Goal: Book appointment/travel/reservation

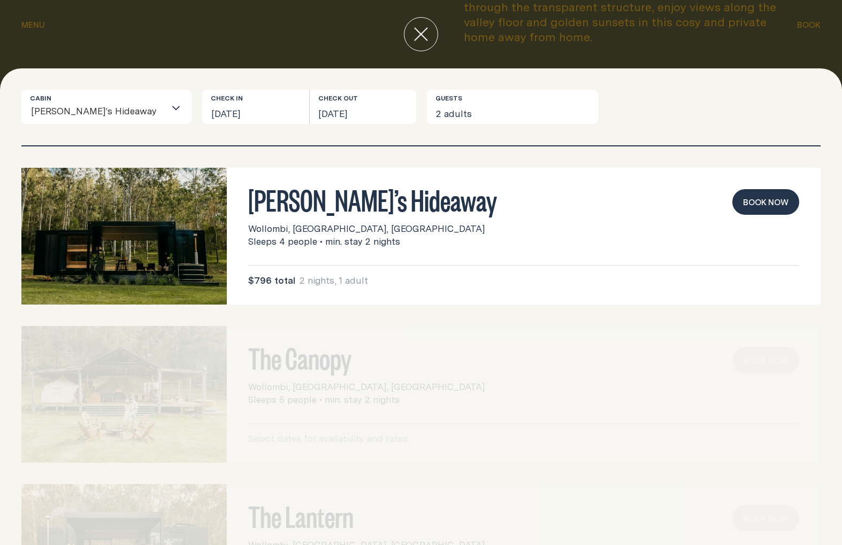
scroll to position [10, 0]
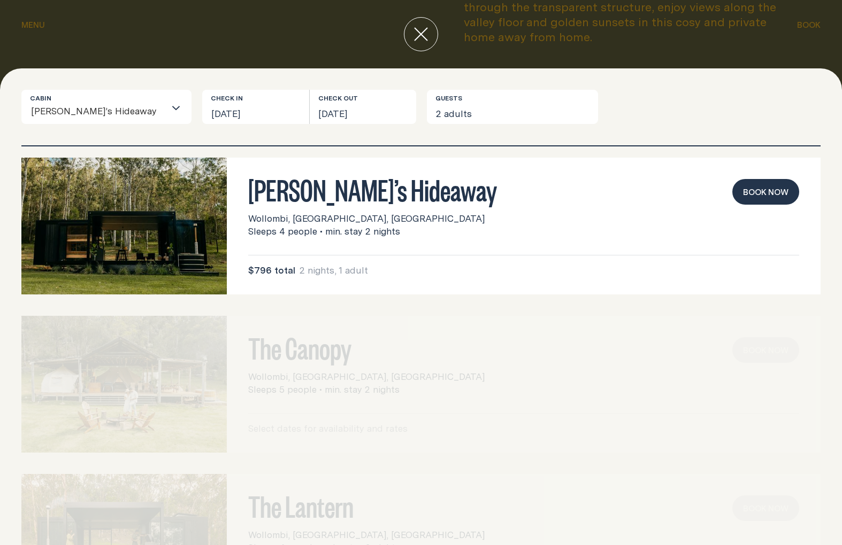
click at [187, 217] on img at bounding box center [123, 226] width 205 height 137
click at [227, 112] on button "[DATE]" at bounding box center [255, 107] width 107 height 34
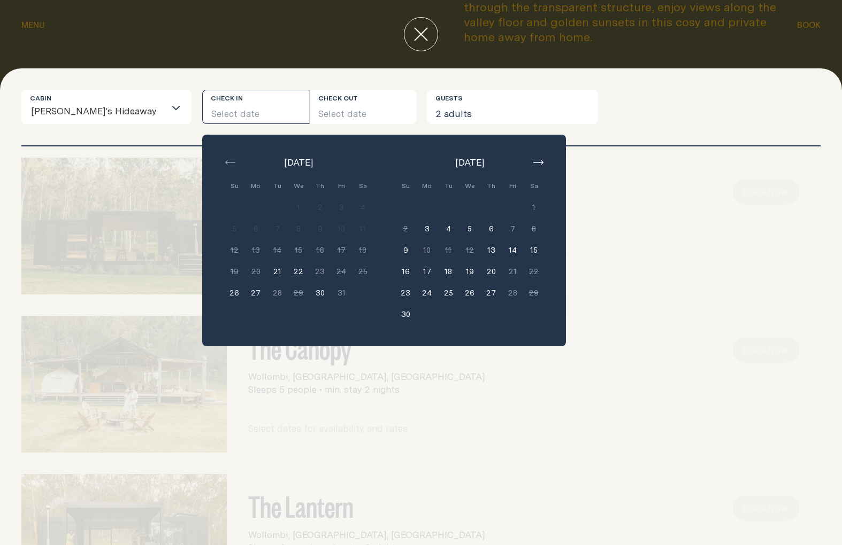
click at [242, 106] on button "Select date" at bounding box center [255, 107] width 107 height 34
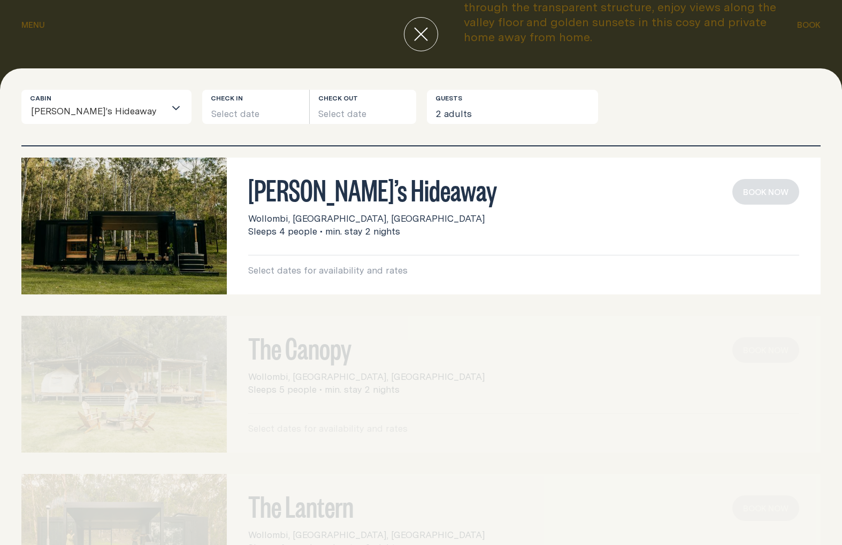
click at [242, 107] on button "Select date" at bounding box center [255, 107] width 107 height 34
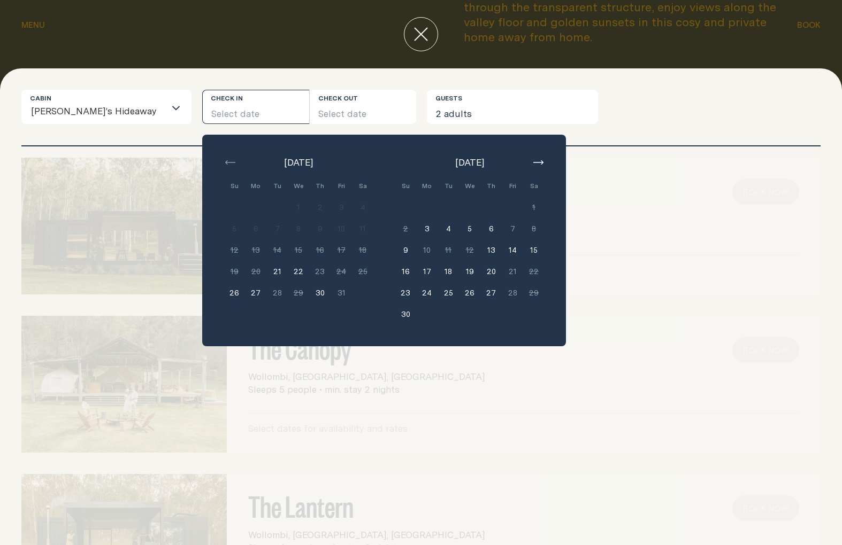
click at [223, 292] on button "26" at bounding box center [233, 292] width 21 height 21
click at [266, 295] on button "28" at bounding box center [276, 292] width 21 height 21
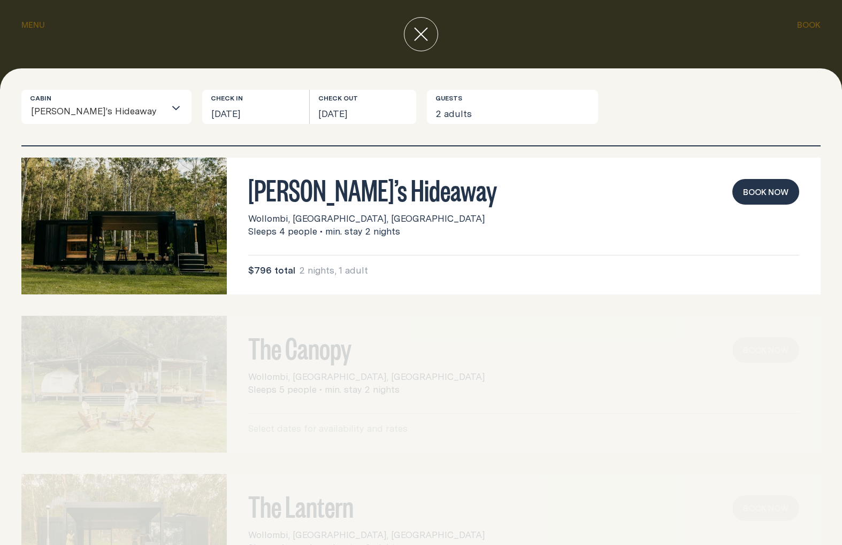
click at [137, 242] on img at bounding box center [123, 226] width 205 height 137
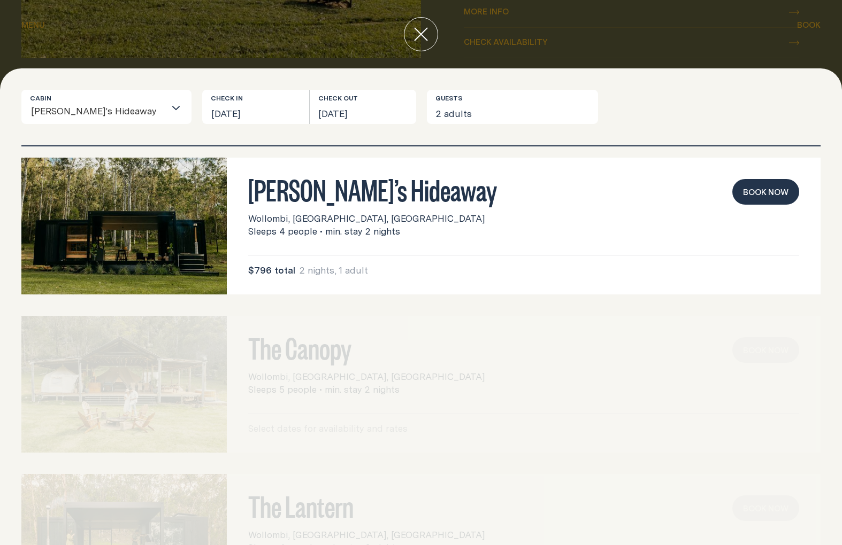
scroll to position [11, 0]
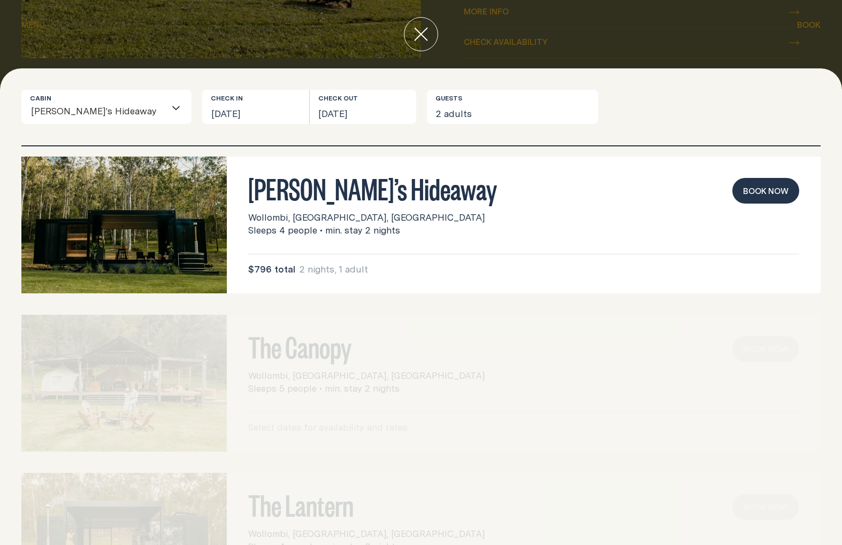
click at [421, 37] on icon "close" at bounding box center [421, 34] width 14 height 14
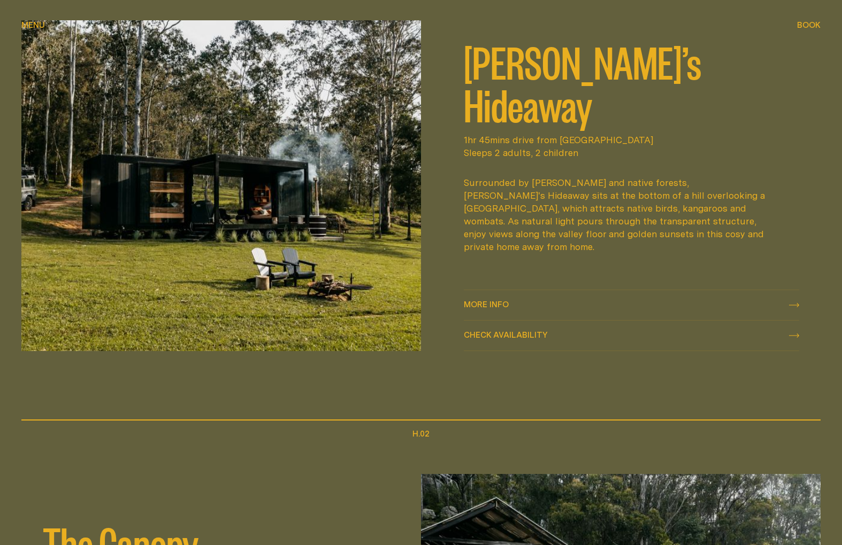
scroll to position [622, 0]
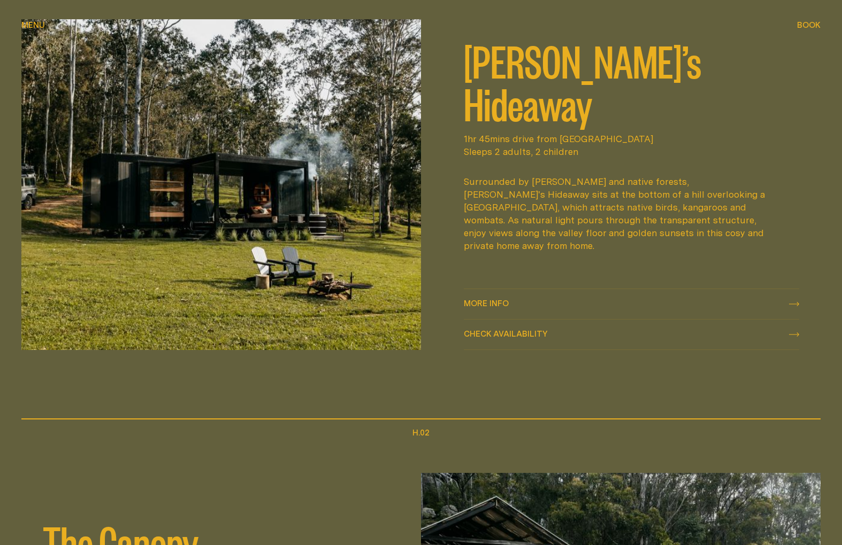
click at [493, 303] on span "More info" at bounding box center [486, 303] width 45 height 8
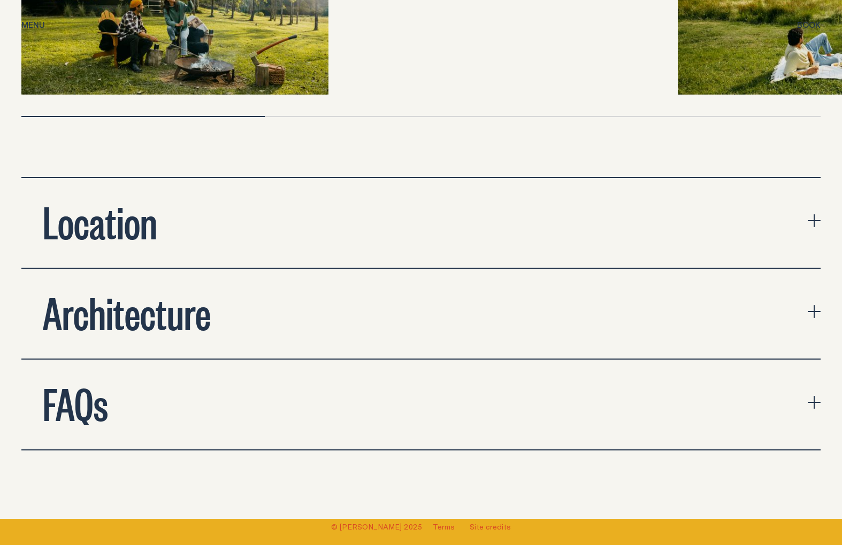
scroll to position [3529, 0]
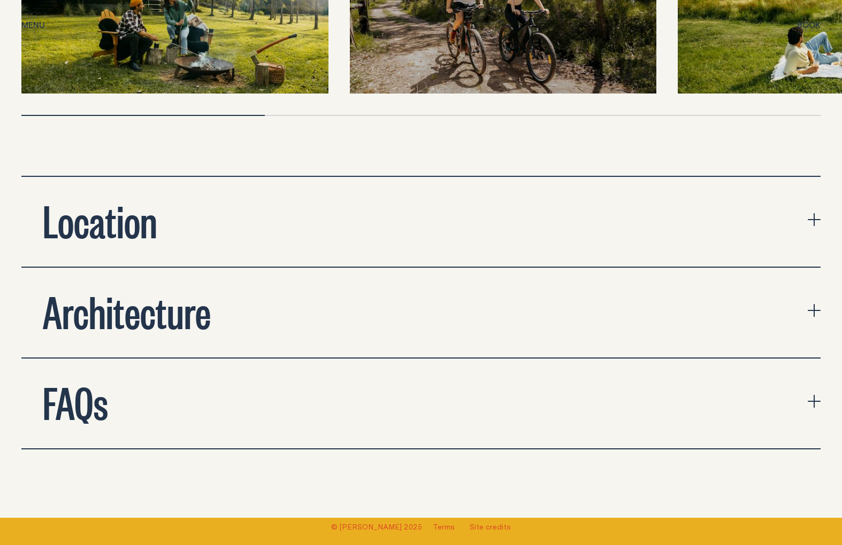
click at [821, 194] on div "Location Our first three cabins are in [GEOGRAPHIC_DATA], a historic village in…" at bounding box center [421, 313] width 842 height 274
click at [812, 219] on icon "expand accordion" at bounding box center [813, 219] width 13 height 1
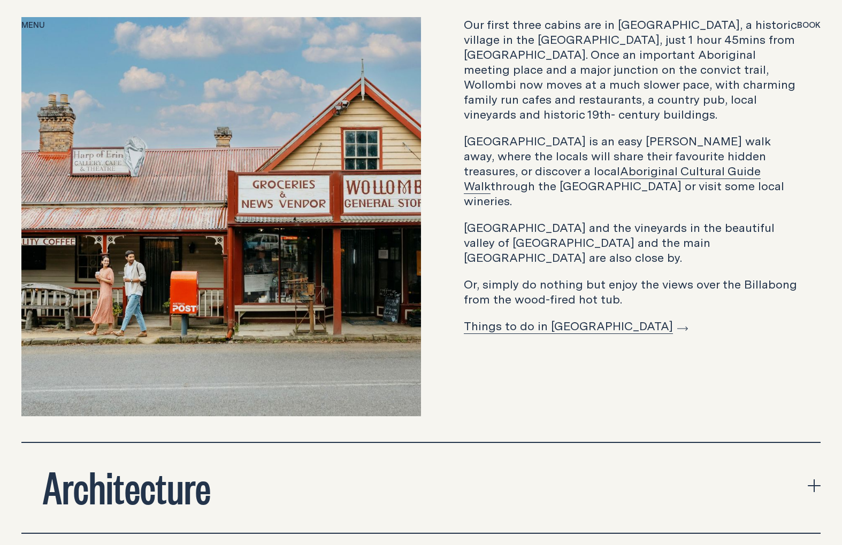
scroll to position [3791, 0]
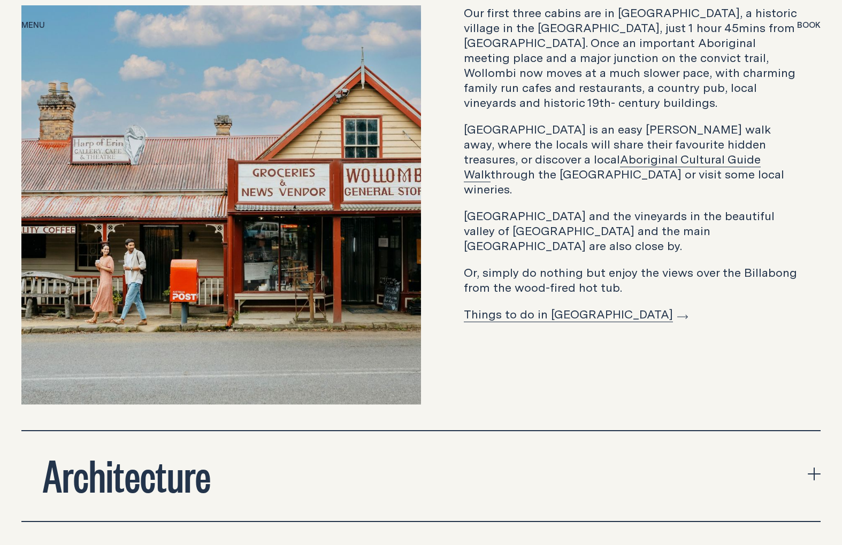
click at [603, 306] on link "Things to do in [GEOGRAPHIC_DATA]" at bounding box center [576, 314] width 224 height 17
click at [570, 306] on link "Things to do in [GEOGRAPHIC_DATA]" at bounding box center [576, 314] width 224 height 17
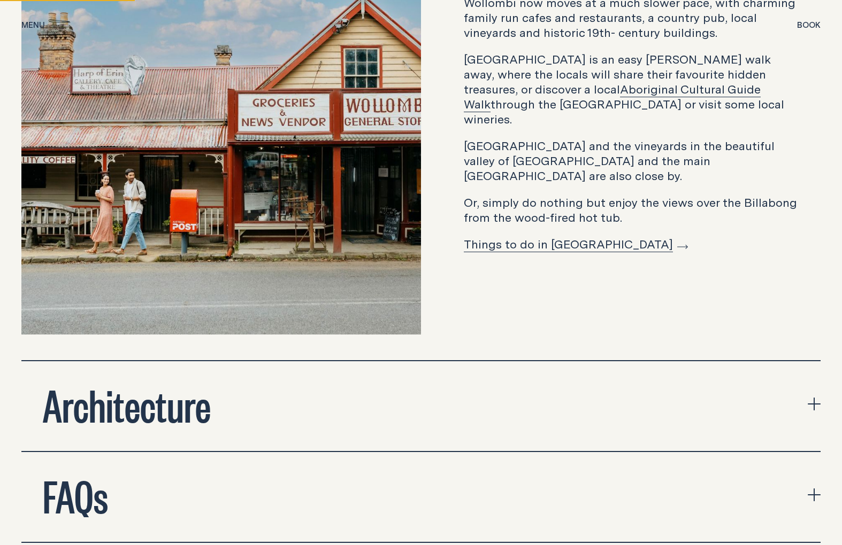
scroll to position [3920, 0]
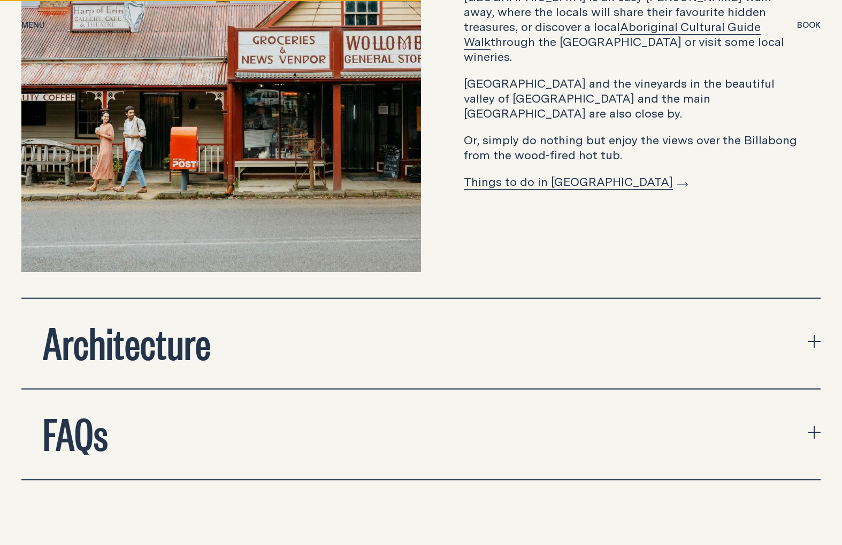
click at [590, 173] on link "Things to do in [GEOGRAPHIC_DATA]" at bounding box center [576, 181] width 224 height 17
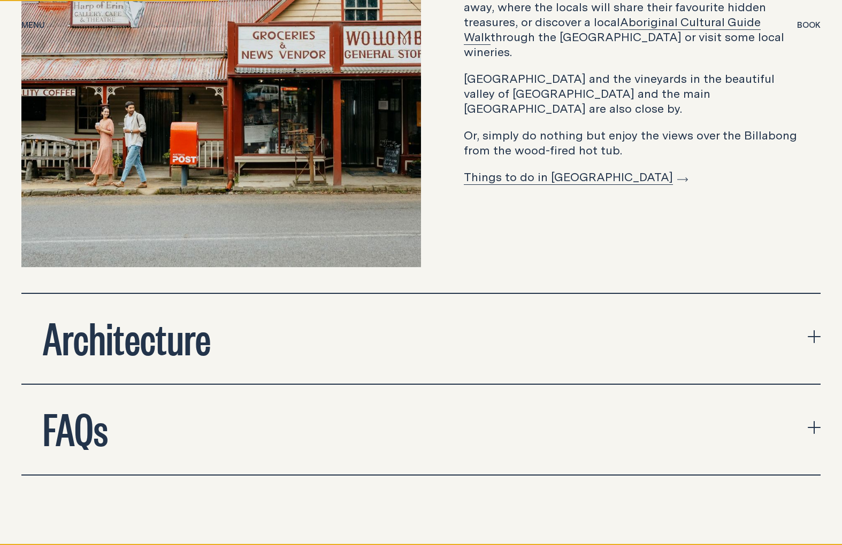
click at [572, 168] on link "Things to do in [GEOGRAPHIC_DATA]" at bounding box center [576, 176] width 224 height 17
click at [814, 330] on icon "expand accordion" at bounding box center [813, 336] width 1 height 13
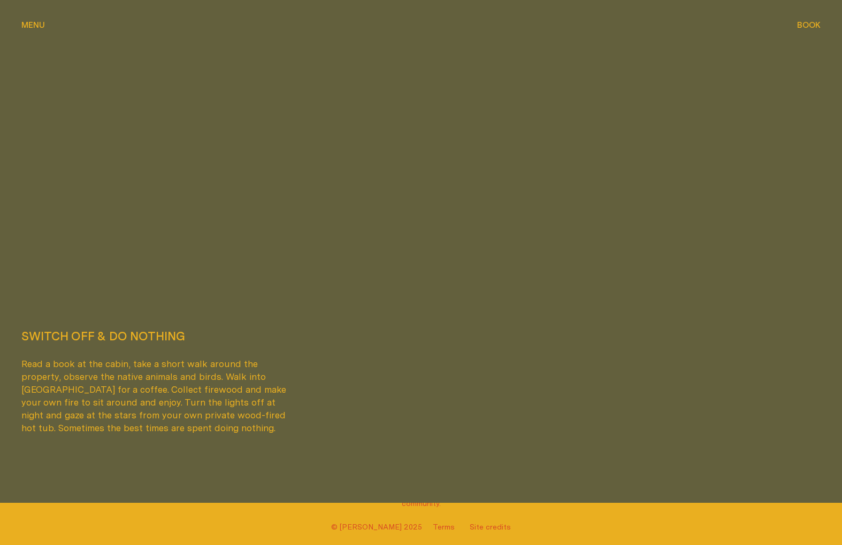
scroll to position [2872, 0]
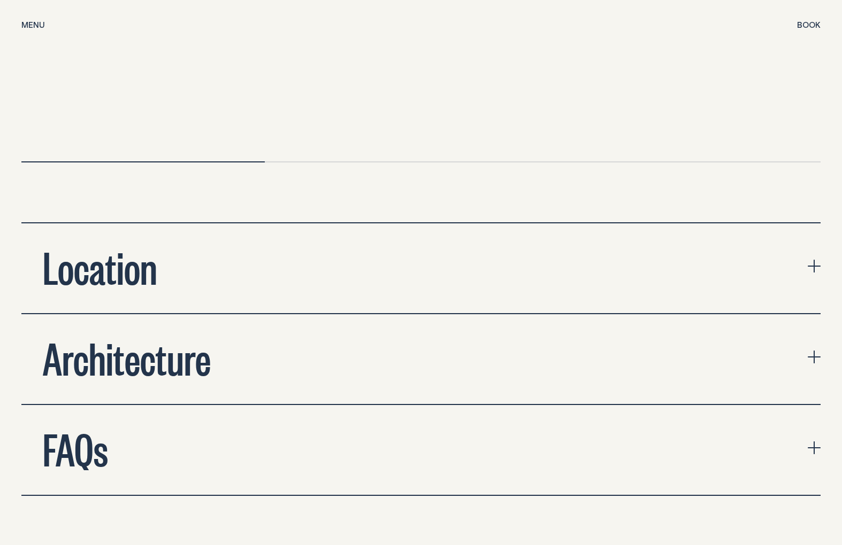
scroll to position [3483, 0]
click at [804, 327] on button "Architecture" at bounding box center [420, 359] width 799 height 90
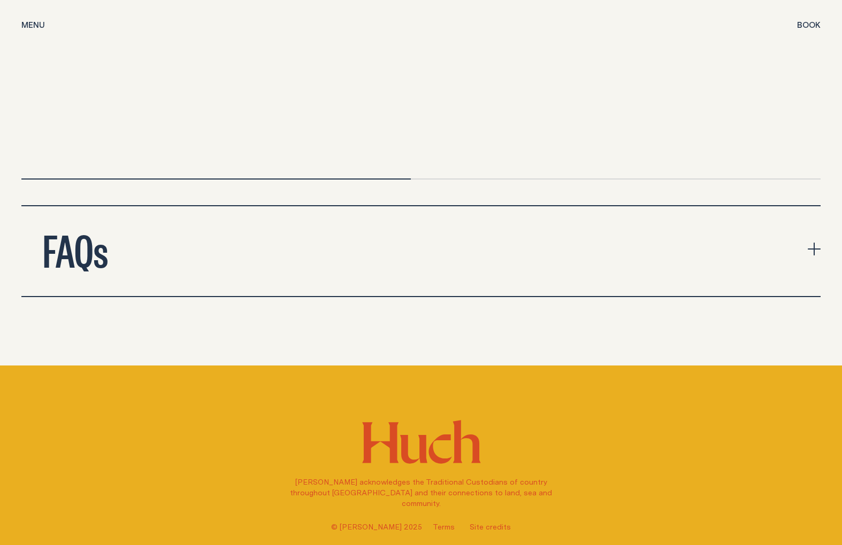
scroll to position [4079, 0]
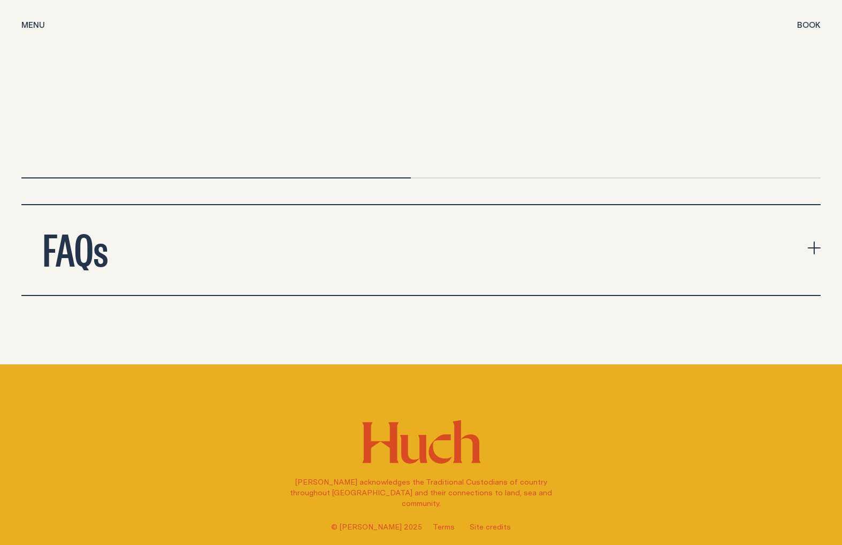
click at [814, 242] on icon "expand accordion" at bounding box center [813, 248] width 1 height 13
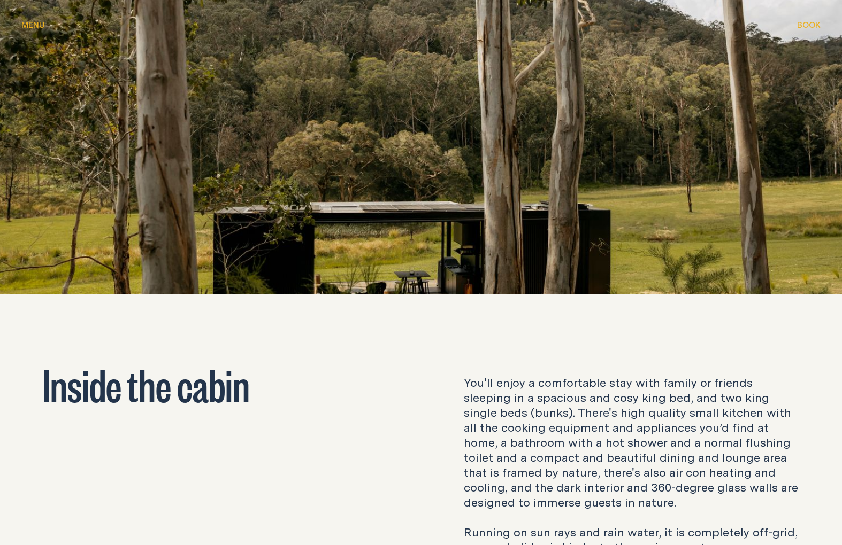
scroll to position [1461, 0]
